Goal: Navigation & Orientation: Find specific page/section

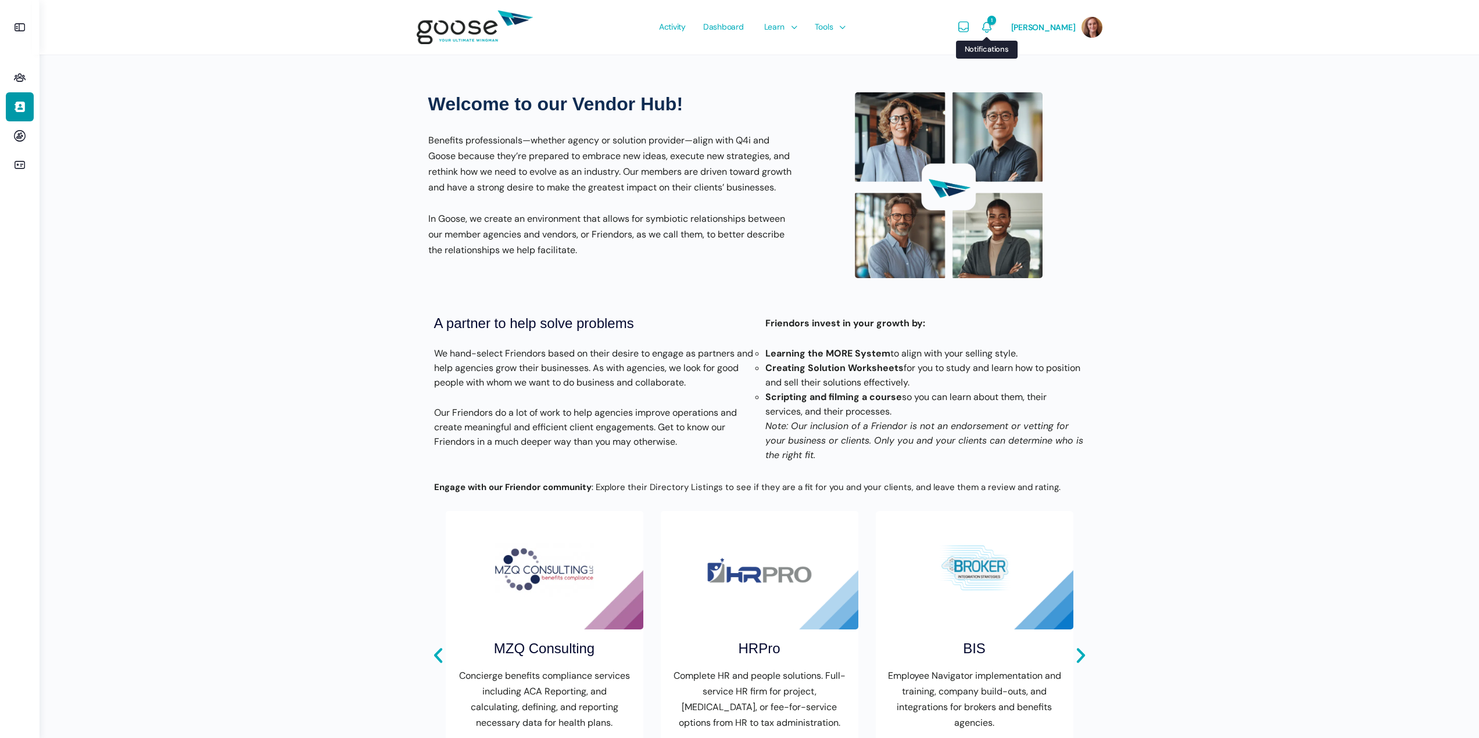
click at [988, 26] on icon "Notifications" at bounding box center [987, 27] width 14 height 14
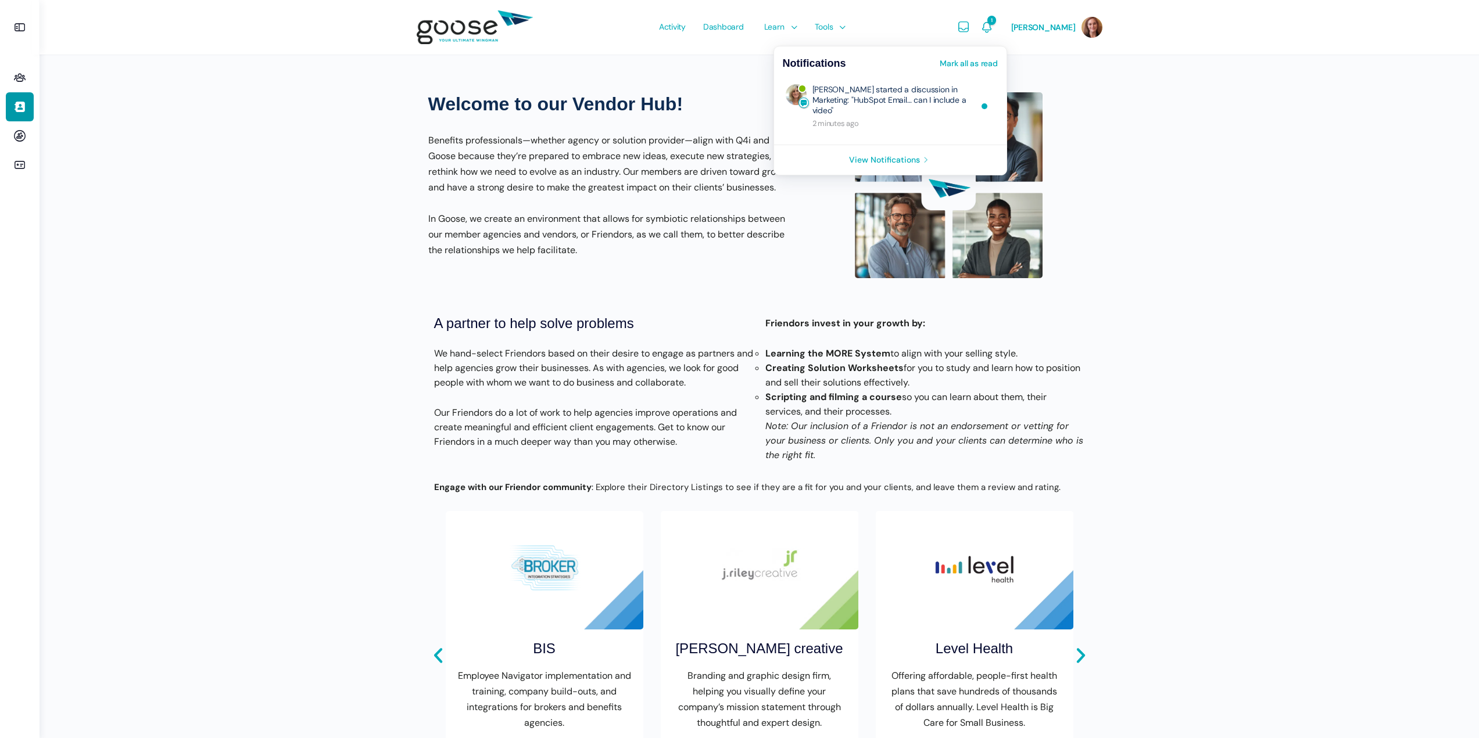
click at [991, 66] on link "Mark all as read" at bounding box center [969, 63] width 58 height 8
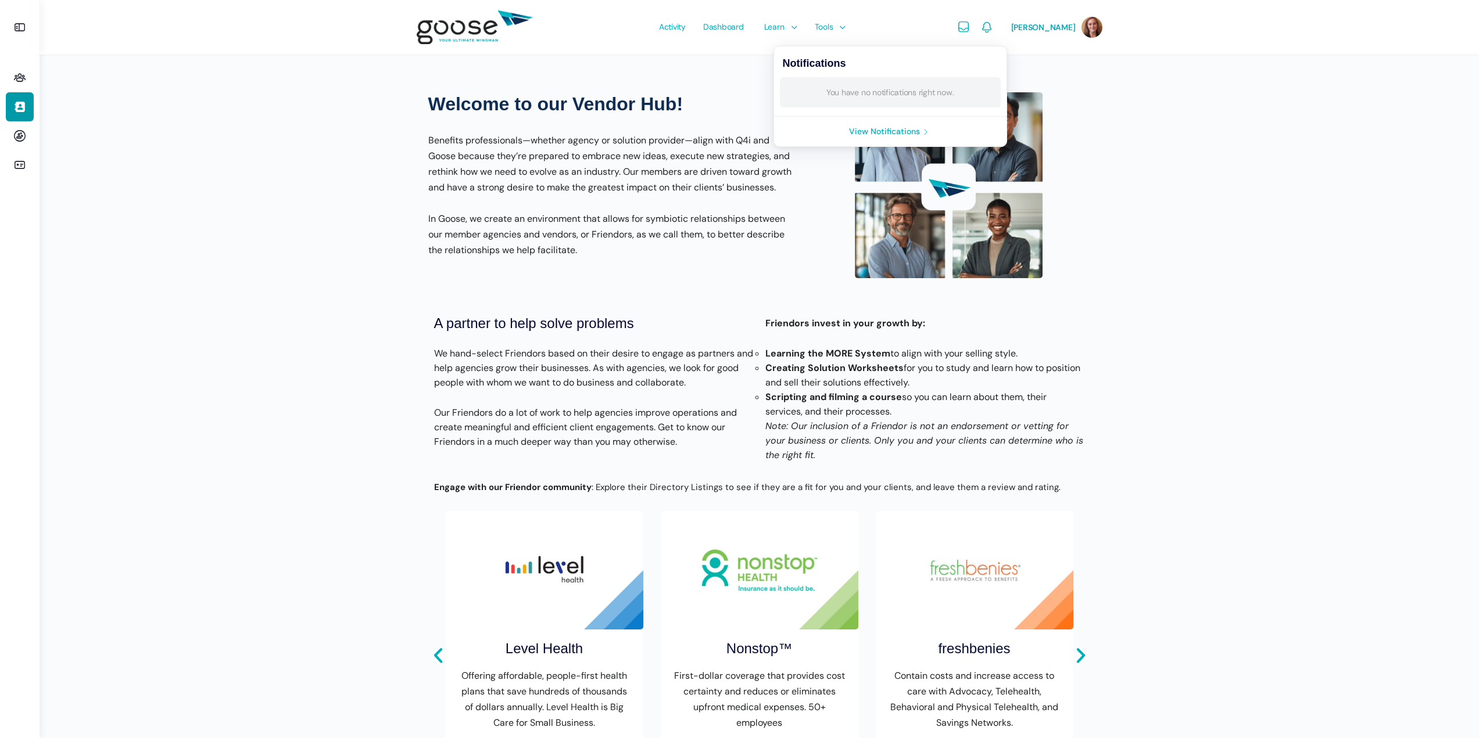
click at [523, 125] on div "Welcome to our Vendor Hub! Benefits professionals—whether agency or solution pr…" at bounding box center [610, 185] width 365 height 186
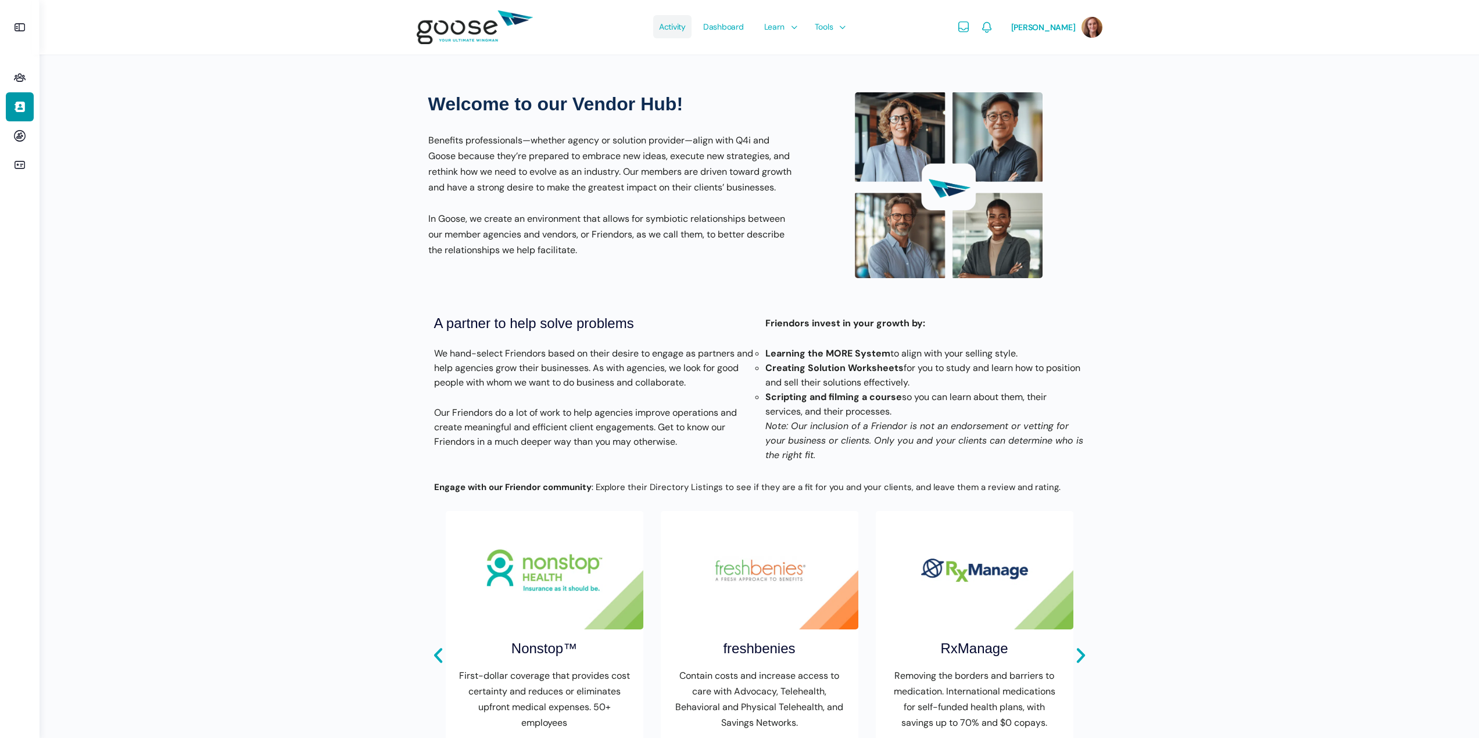
click at [661, 31] on span "Activity" at bounding box center [672, 26] width 27 height 55
